Goal: Information Seeking & Learning: Learn about a topic

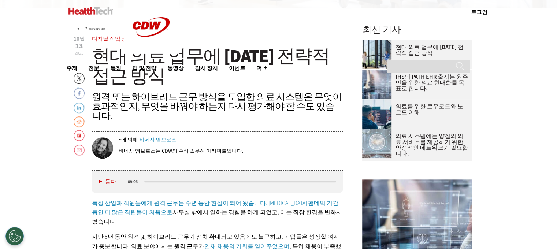
scroll to position [257, 0]
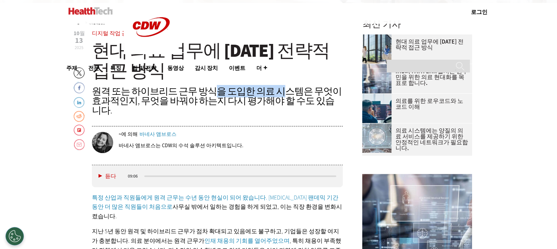
drag, startPoint x: 206, startPoint y: 91, endPoint x: 267, endPoint y: 88, distance: 60.5
click at [267, 88] on font "원격 또는 하이브리드 근무 방식을 도입한 의료 시스템은 무엇이 효과적인지, 무엇을 바꿔야 하는지 다시 평가해야 할 수도 있습니다." at bounding box center [217, 101] width 250 height 32
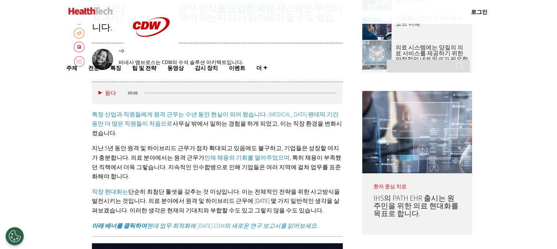
scroll to position [354, 0]
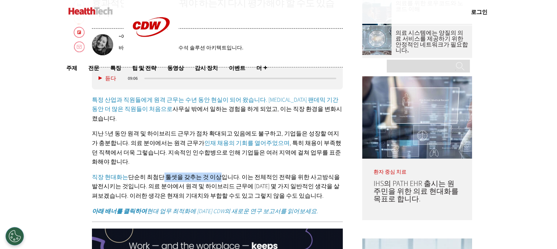
drag, startPoint x: 155, startPoint y: 148, endPoint x: 206, endPoint y: 145, distance: 51.3
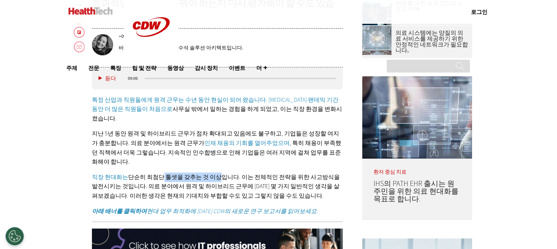
click at [206, 173] on font "단순히 최첨단 툴셋을 갖추는 것 이상입니다. 이는 전체적인 전략을 위한 사고방식을 발전시키는 것입니다. 의료 분야에서 원격 및 하이브리드 근무…" at bounding box center [216, 186] width 248 height 26
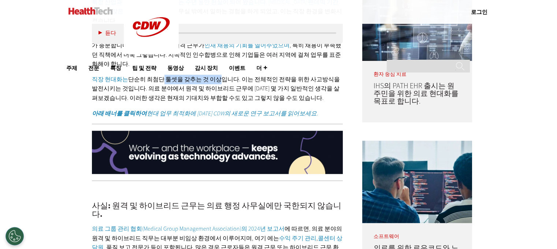
scroll to position [550, 0]
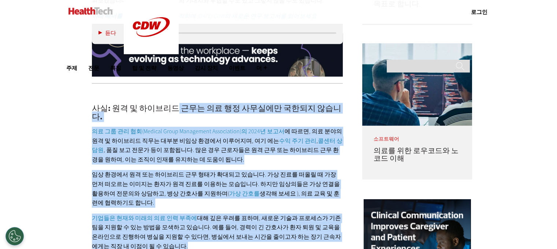
drag, startPoint x: 171, startPoint y: 77, endPoint x: 261, endPoint y: 208, distance: 158.7
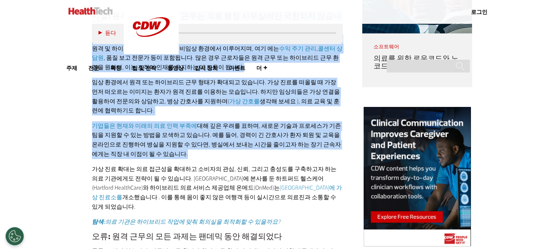
scroll to position [647, 0]
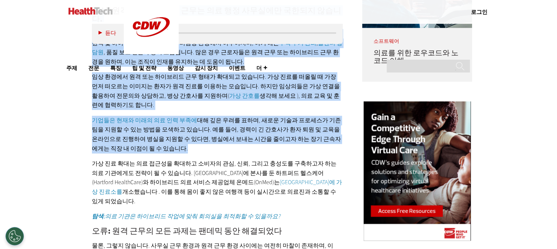
drag, startPoint x: 196, startPoint y: 125, endPoint x: 206, endPoint y: 206, distance: 82.4
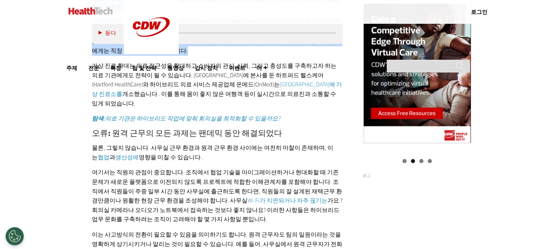
click at [210, 143] on p "물론, 그렇지 않습니다. 사무실 근무 환경과 원격 근무 환경 사이에는 여전히 마찰이 존재하며, 이는 협업 과 생산성에 영향을 미칠 수 있습니다…" at bounding box center [217, 152] width 251 height 19
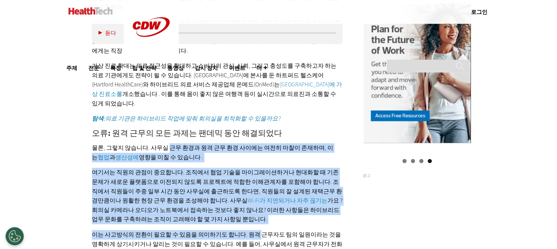
drag, startPoint x: 164, startPoint y: 101, endPoint x: 251, endPoint y: 187, distance: 121.5
click at [251, 187] on div "사실: 원격 및 하이브리드 근무는 의료 행정 사무실에만 국한되지 않습니다. 의료 그룹 관리 협회(Medical Group Management …" at bounding box center [217, 182] width 251 height 576
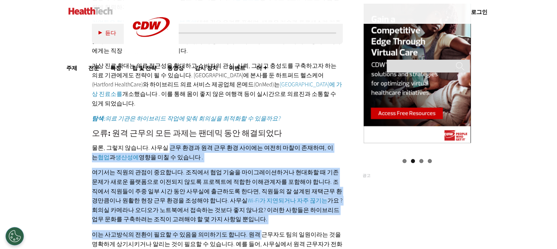
click at [276, 197] on font "가요 ? 회의실 카메라나 오디오가 노트북에서 접속하는 것보다 좋지 않나요? 이러한 사항들은 하이브리드 업무 문화를 구축하려는 조직이 고려해야 …" at bounding box center [217, 210] width 251 height 26
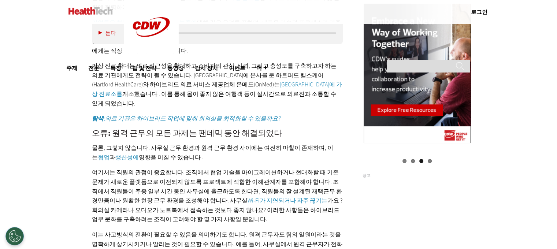
drag, startPoint x: 269, startPoint y: 154, endPoint x: 325, endPoint y: 174, distance: 58.8
click at [325, 174] on p "여기서는 직원의 관점이 중요합니다. 조직에서 협업 기술을 마이그레이션하거나 현대화할 때 기존 문제가 새로운 플랫폼으로 이전되지 않도록 프로젝트…" at bounding box center [217, 196] width 251 height 56
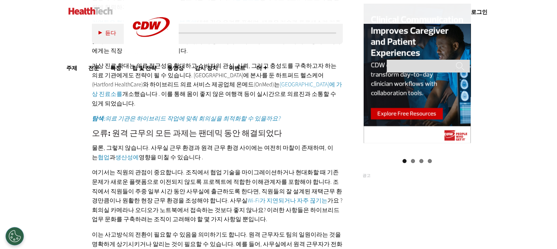
click at [203, 168] on p "여기서는 직원의 관점이 중요합니다. 조직에서 협업 기술을 마이그레이션하거나 현대화할 때 기존 문제가 새로운 플랫폼으로 이전되지 않도록 프로젝트…" at bounding box center [217, 196] width 251 height 56
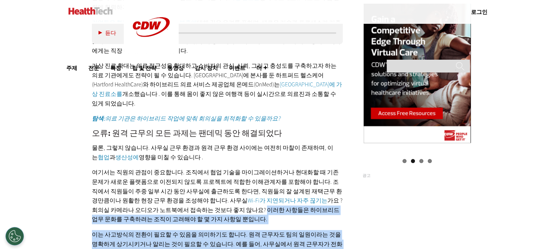
drag, startPoint x: 185, startPoint y: 163, endPoint x: 337, endPoint y: 196, distance: 155.2
click at [337, 196] on div "사실: 원격 및 하이브리드 근무는 의료 행정 사무실에만 국한되지 않습니다. 의료 그룹 관리 협회(Medical Group Management …" at bounding box center [217, 182] width 251 height 576
click at [266, 231] on font "이는 사고방식의 전환이 필요할 수 있음을 의미하기도 합니다. 원격 근무자도 팀의 일원이라는 것을 명확하게 상기시키거나 알리는 것이 필요할 수 …" at bounding box center [217, 244] width 251 height 26
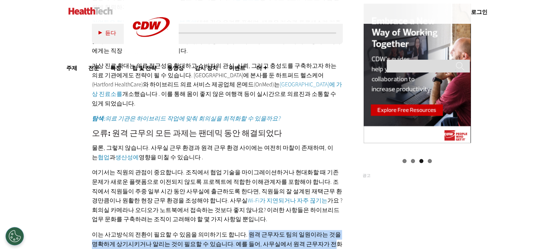
drag, startPoint x: 237, startPoint y: 187, endPoint x: 300, endPoint y: 199, distance: 64.0
click at [300, 231] on font "이는 사고방식의 전환이 필요할 수 있음을 의미하기도 합니다. 원격 근무자도 팀의 일원이라는 것을 명확하게 상기시키거나 알리는 것이 필요할 수 …" at bounding box center [217, 244] width 251 height 26
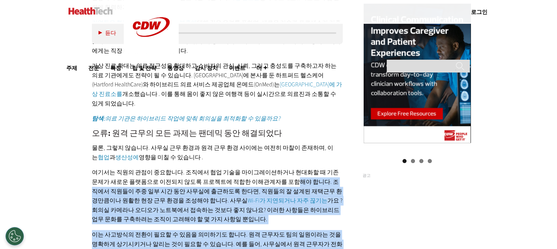
drag, startPoint x: 270, startPoint y: 132, endPoint x: 298, endPoint y: 228, distance: 100.7
click at [298, 228] on div "사실: 원격 및 하이브리드 근무는 의료 행정 사무실에만 국한되지 않습니다. 의료 그룹 관리 협회(Medical Group Management …" at bounding box center [217, 182] width 251 height 576
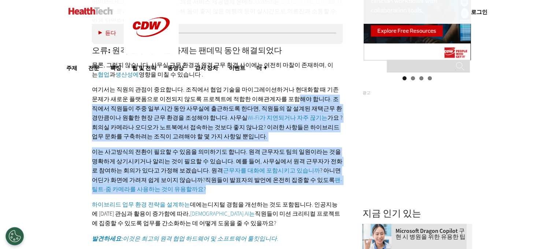
scroll to position [843, 0]
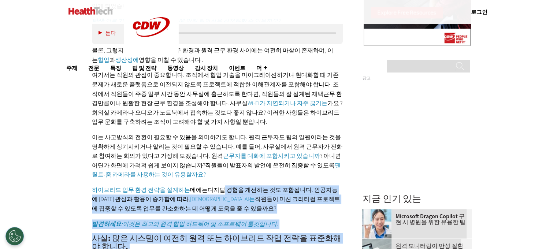
drag, startPoint x: 218, startPoint y: 140, endPoint x: 315, endPoint y: 209, distance: 119.6
click at [315, 209] on div "사실: 원격 및 하이브리드 근무는 의료 행정 사무실에만 국한되지 않습니다. 의료 그룹 관리 협회(Medical Group Management …" at bounding box center [217, 84] width 251 height 576
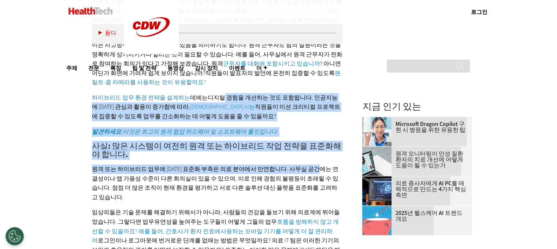
scroll to position [941, 0]
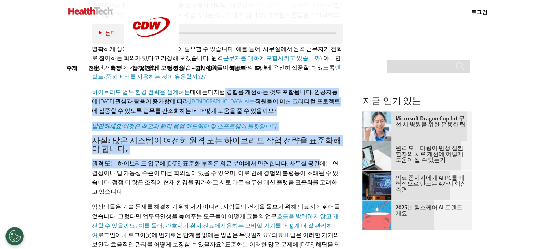
click at [279, 159] on p "원격 또는 하이브리드 업무에 [DATE] 표준화 부족은 의료 분야에서 만연합니다. 사무실 공간에는 연결성이나 앱 가용성 수준이 다른 회의실이 …" at bounding box center [217, 177] width 251 height 37
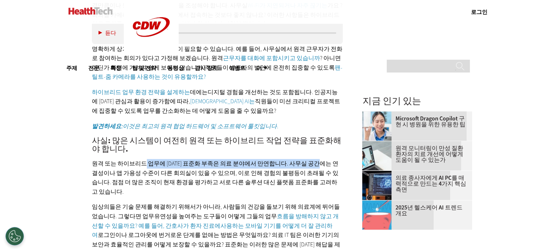
drag, startPoint x: 140, startPoint y: 116, endPoint x: 318, endPoint y: 114, distance: 177.7
click at [318, 160] on font "원격 또는 하이브리드 업무에 [DATE] 표준화 부족은 의료 분야에서 만연합니다. 사무실 공간에는 연결성이나 앱 가용성 수준이 다른 회의실이 …" at bounding box center [215, 178] width 247 height 36
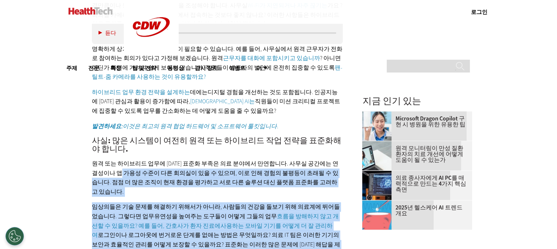
drag, startPoint x: 112, startPoint y: 126, endPoint x: 332, endPoint y: 188, distance: 229.2
click at [332, 202] on p "임상의들은 기술 문제를 해결하기 위해서가 아니라, 사람들의 건강을 돌보기 위해 의료계에 뛰어들었습니다. 그렇다면 업무 유연성을 높여주는 도구들…" at bounding box center [217, 230] width 251 height 56
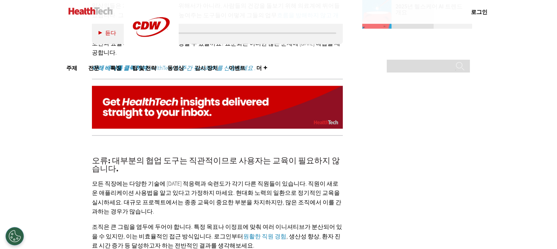
scroll to position [1136, 0]
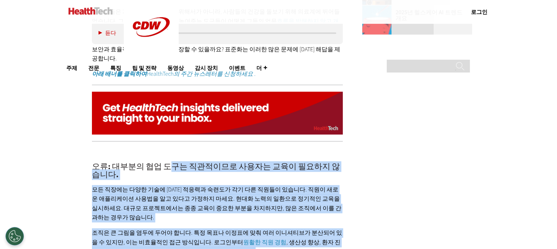
drag, startPoint x: 169, startPoint y: 102, endPoint x: 305, endPoint y: 203, distance: 169.7
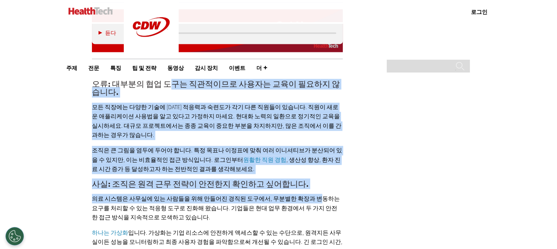
scroll to position [1234, 0]
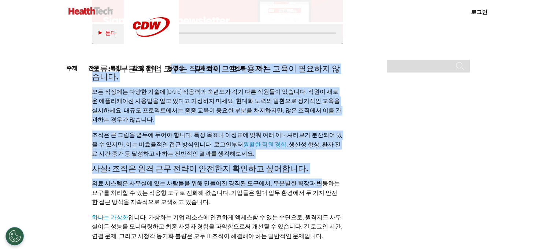
click at [156, 179] on font "의료 시스템은 사무실에 있는 사람들을 위해 만들어진 경직된 도구에서, 무분별한 확장과 변동하는 요구를 처리할 수 있는 적응형 도구로 진화해 왔…" at bounding box center [216, 192] width 248 height 26
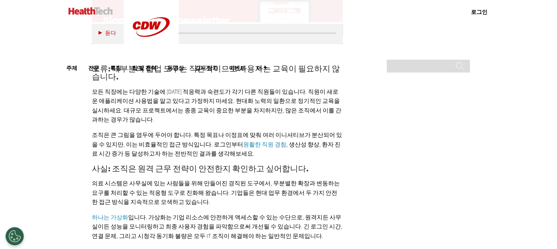
drag, startPoint x: 182, startPoint y: 110, endPoint x: 293, endPoint y: 224, distance: 158.8
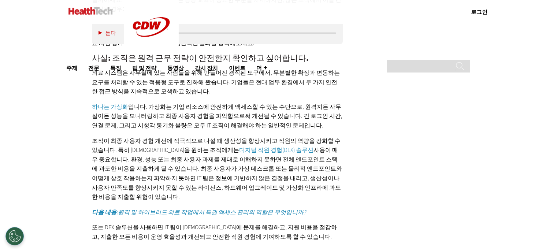
scroll to position [1332, 0]
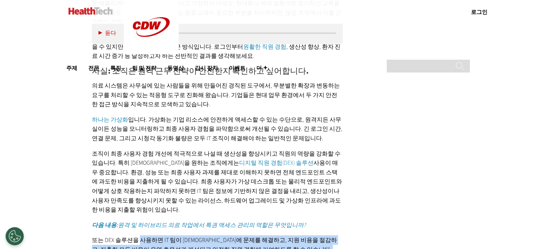
drag, startPoint x: 138, startPoint y: 155, endPoint x: 221, endPoint y: 224, distance: 108.2
click at [221, 224] on div "오류: 대부분의 협업 도구는 직관적이므로 사용자는 교육이 필요하지 않습니다. 모든 직장에는 다양한 기술에 [DATE] 적응력과 숙련도가 각기 …" at bounding box center [217, 160] width 251 height 417
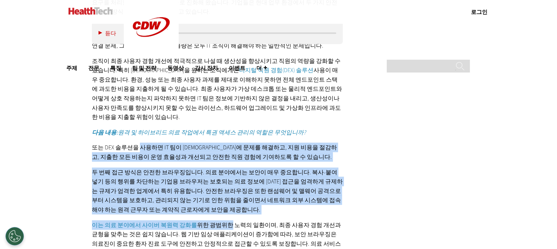
scroll to position [1429, 0]
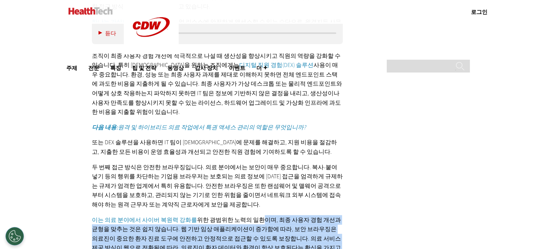
drag, startPoint x: 245, startPoint y: 136, endPoint x: 246, endPoint y: 180, distance: 44.0
click at [246, 215] on p "이는 의료 분야에서 사이버 복원력 강화를 위한 광범위한 노력의 일환이며 , 최종 사용자 경험 개선과 균형을 맞추는 것은 쉽지 않습니다. 웹 기…" at bounding box center [217, 243] width 251 height 56
